Goal: Task Accomplishment & Management: Manage account settings

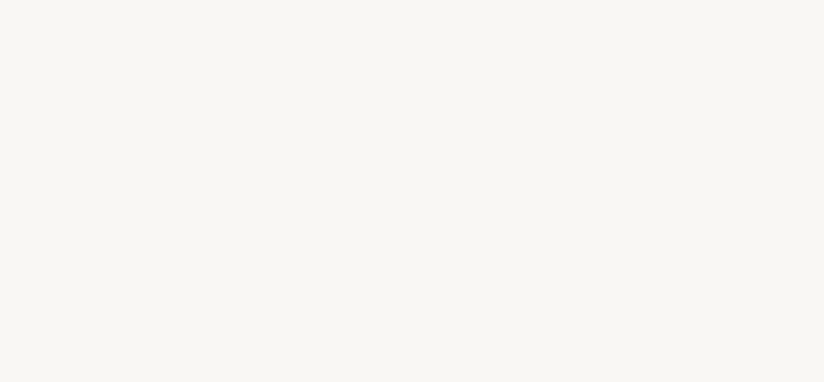
select select "ES"
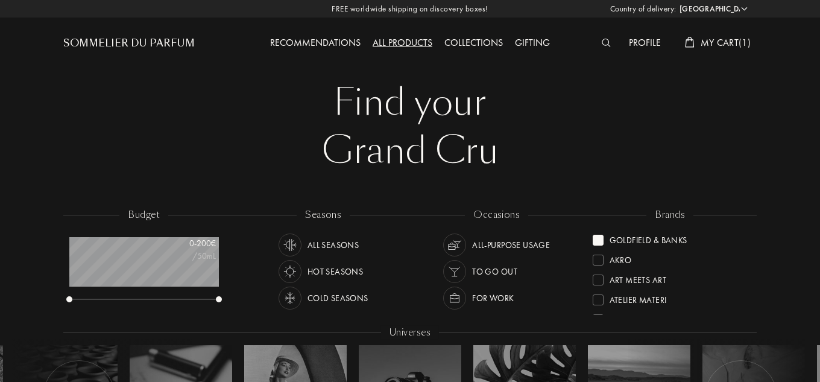
click at [643, 42] on div "Profile" at bounding box center [645, 44] width 44 height 16
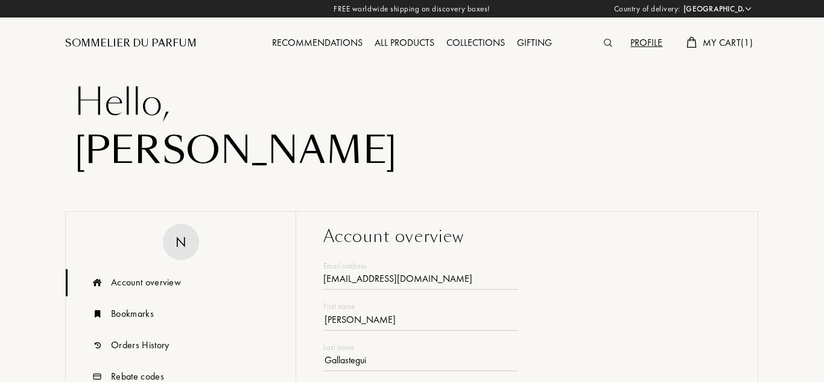
select select "ES"
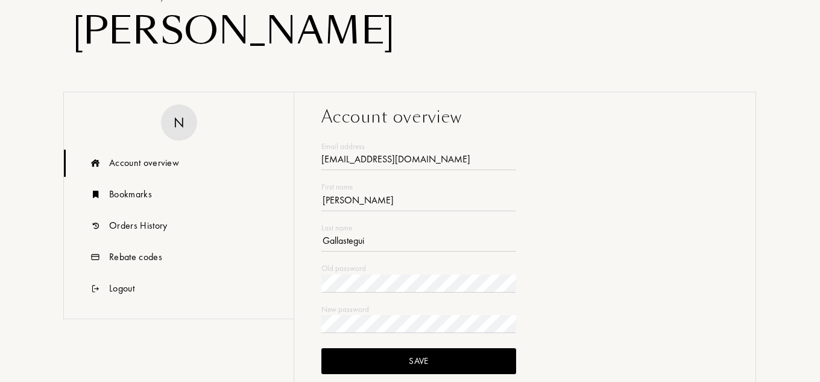
scroll to position [181, 0]
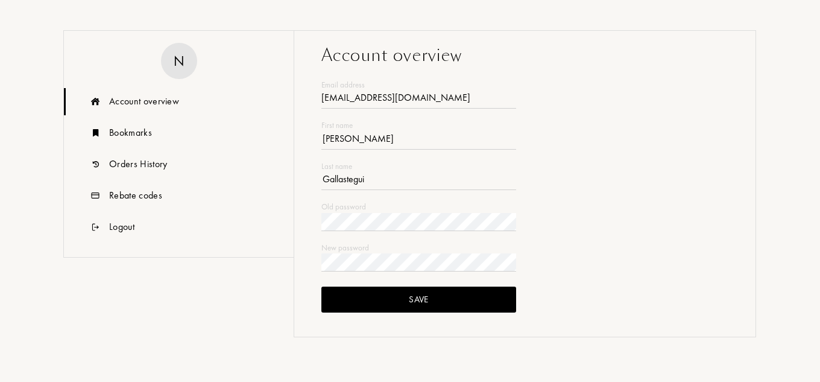
type input "ng681108@gmail.com"
click at [404, 302] on div "Save" at bounding box center [418, 299] width 194 height 26
click at [147, 167] on div "Orders History" at bounding box center [138, 164] width 58 height 14
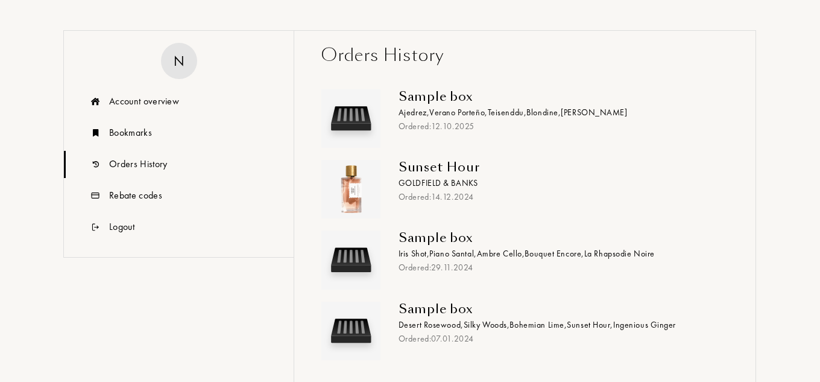
click at [429, 113] on span "Ajedrez ," at bounding box center [414, 112] width 31 height 11
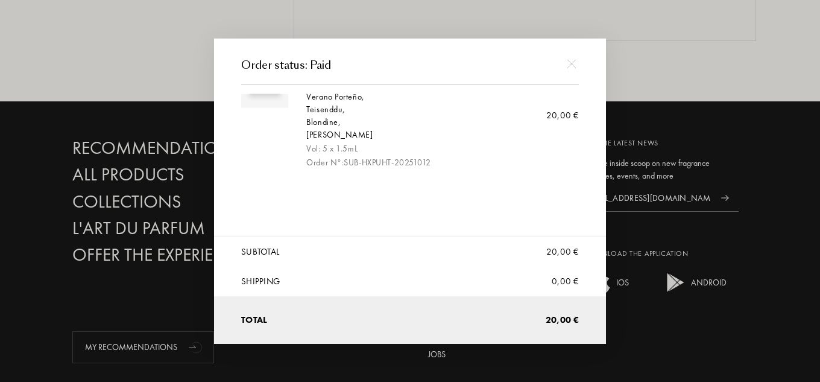
scroll to position [0, 0]
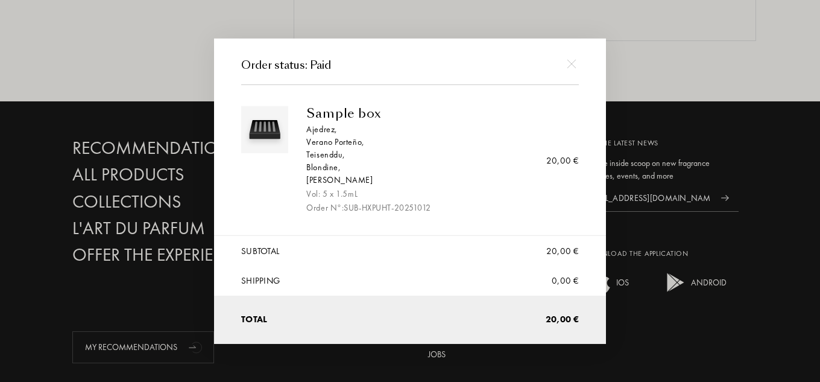
click at [574, 63] on img at bounding box center [571, 63] width 9 height 9
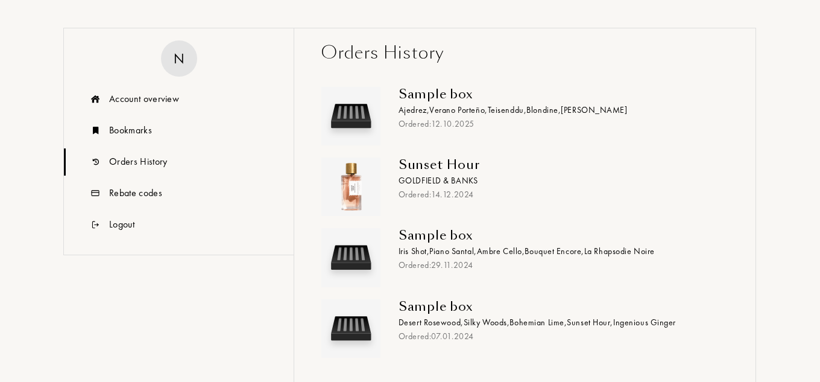
scroll to position [121, 0]
